Goal: Transaction & Acquisition: Purchase product/service

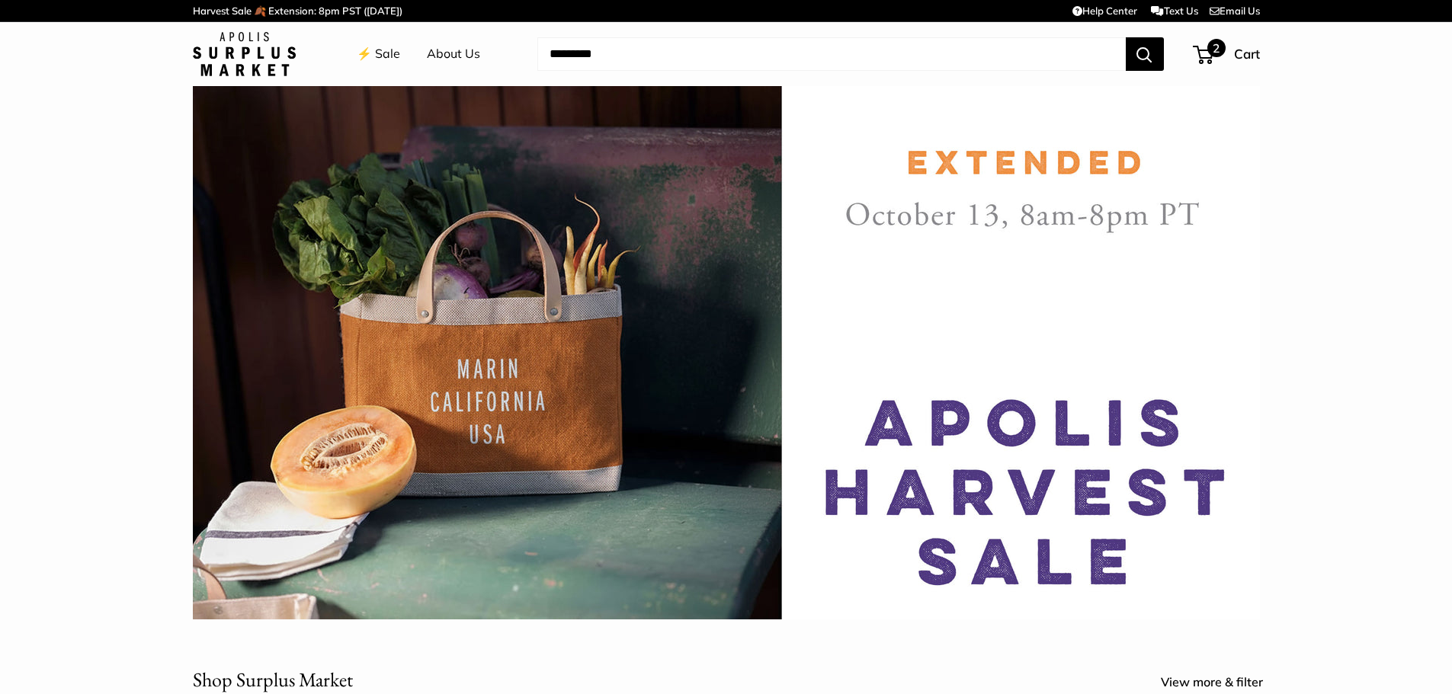
click at [1209, 53] on span "2" at bounding box center [1216, 48] width 18 height 18
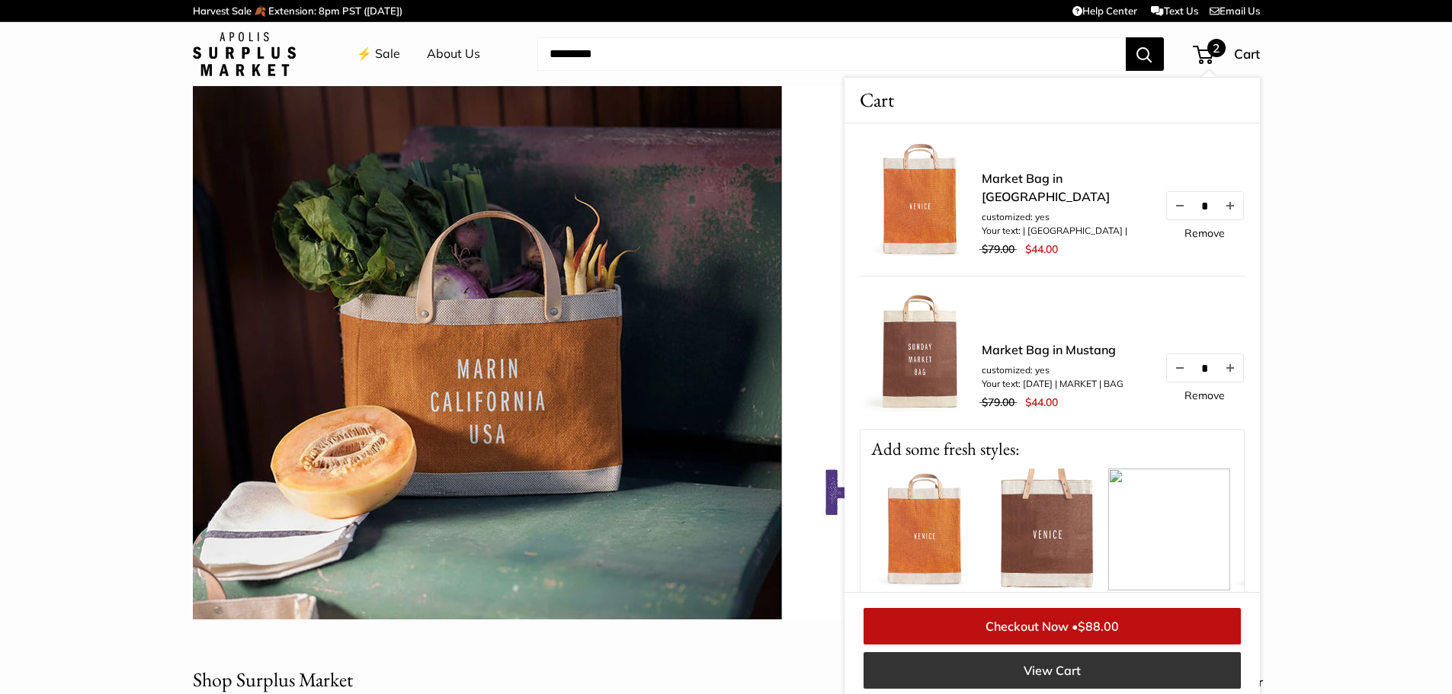
click at [1057, 673] on link "View Cart" at bounding box center [1051, 670] width 377 height 37
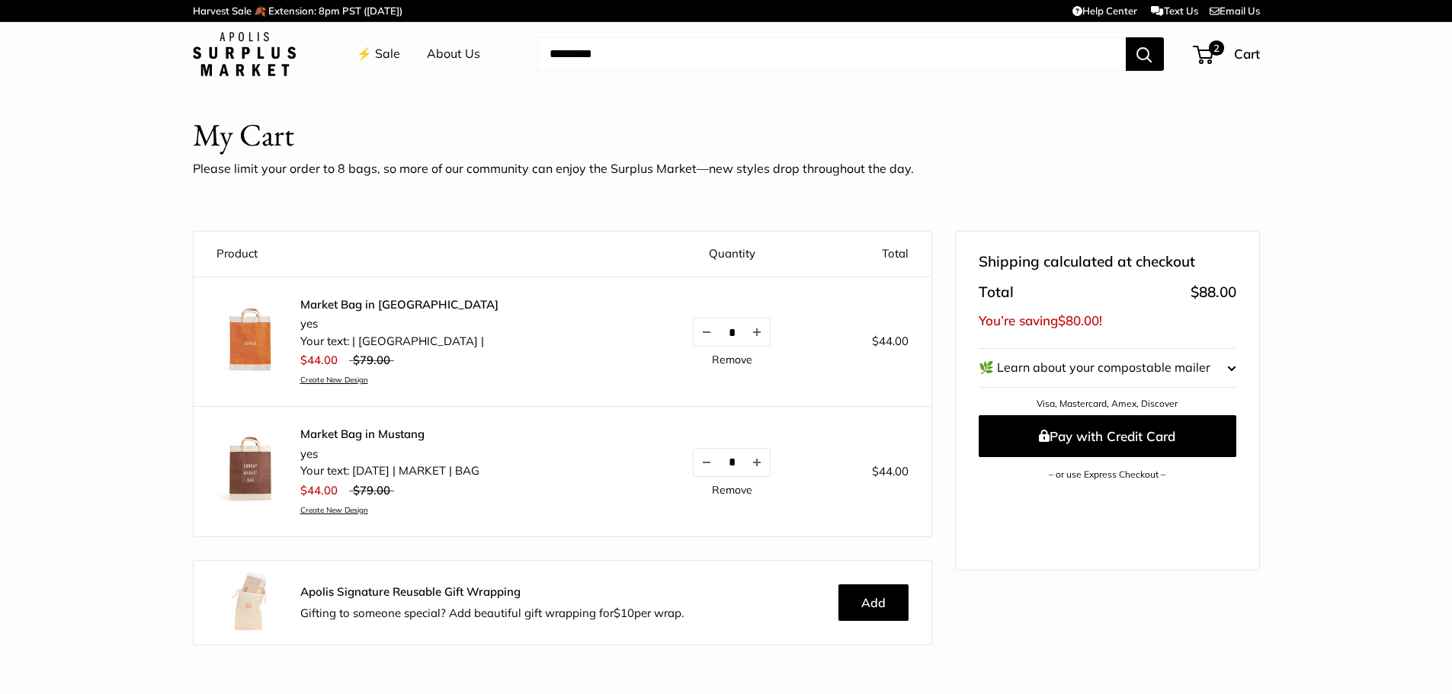
click at [729, 360] on link "Remove" at bounding box center [732, 359] width 40 height 11
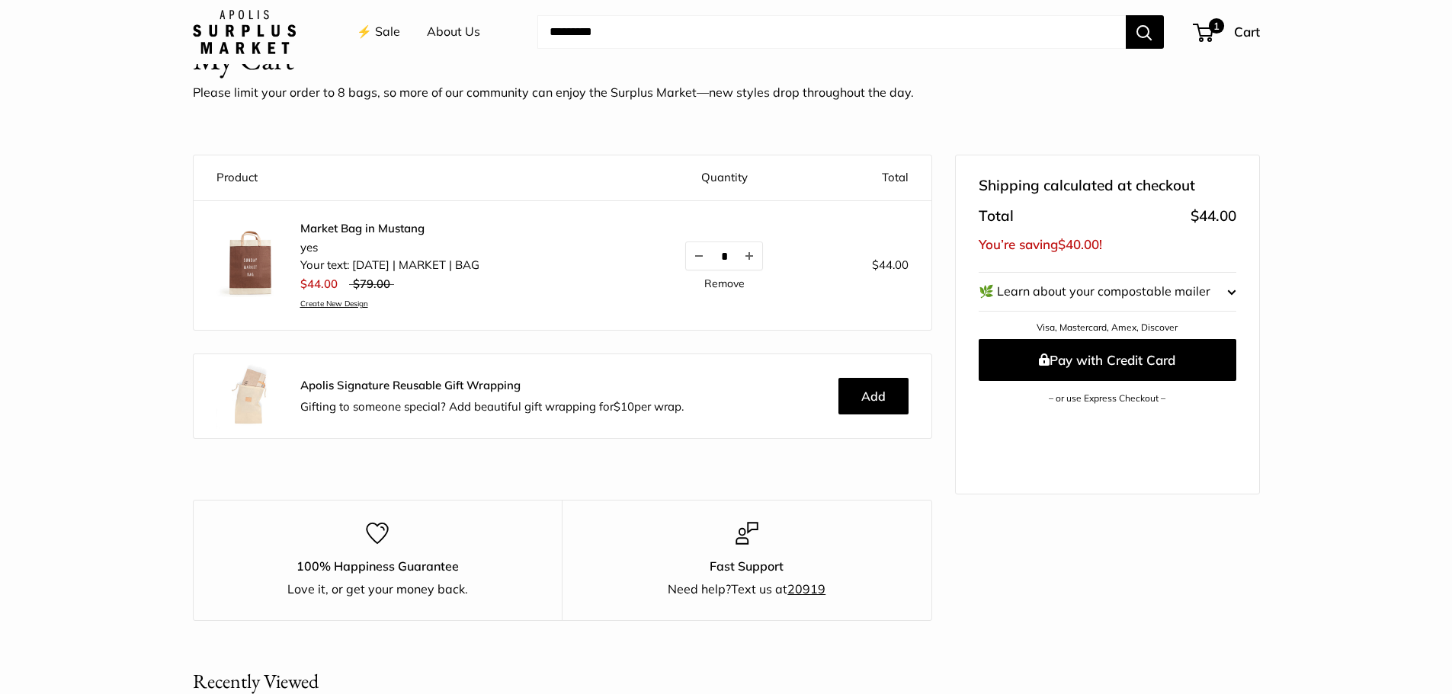
scroll to position [152, 0]
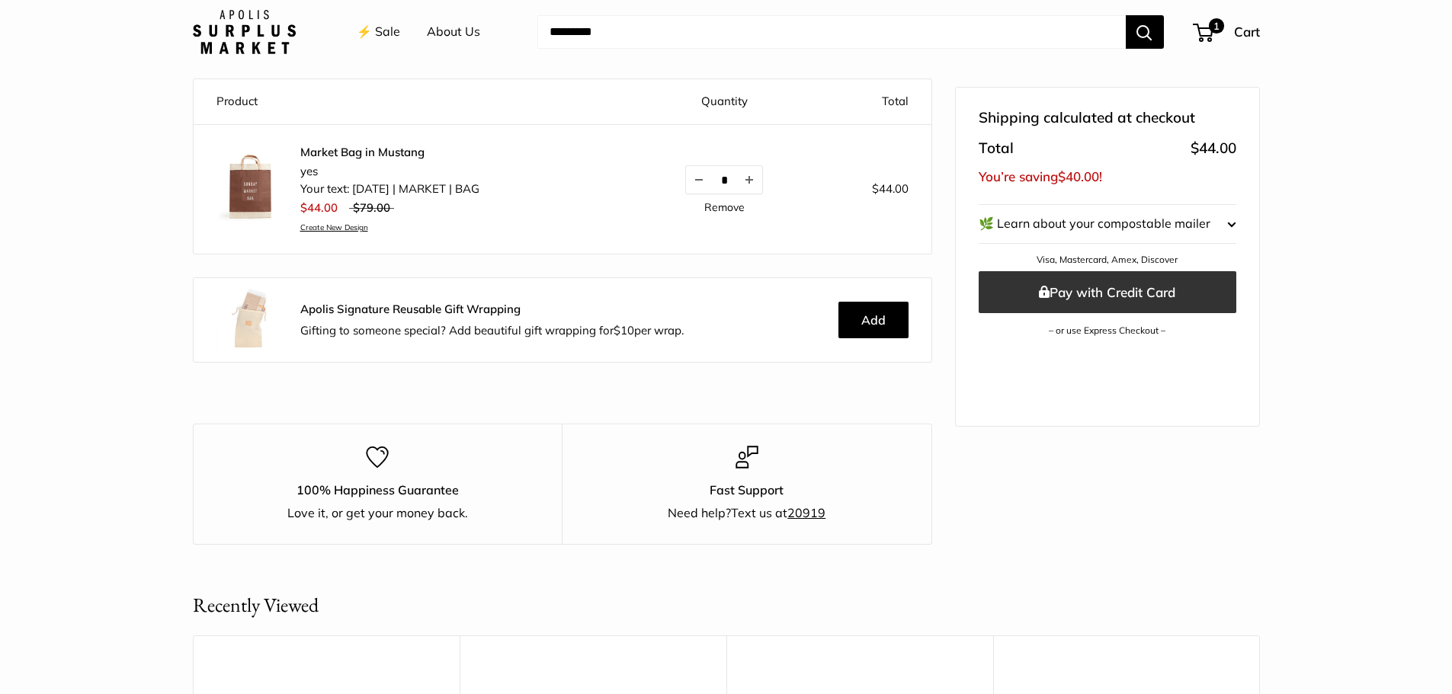
click at [1118, 286] on button "Pay with Credit Card" at bounding box center [1108, 292] width 258 height 42
